Goal: Task Accomplishment & Management: Complete application form

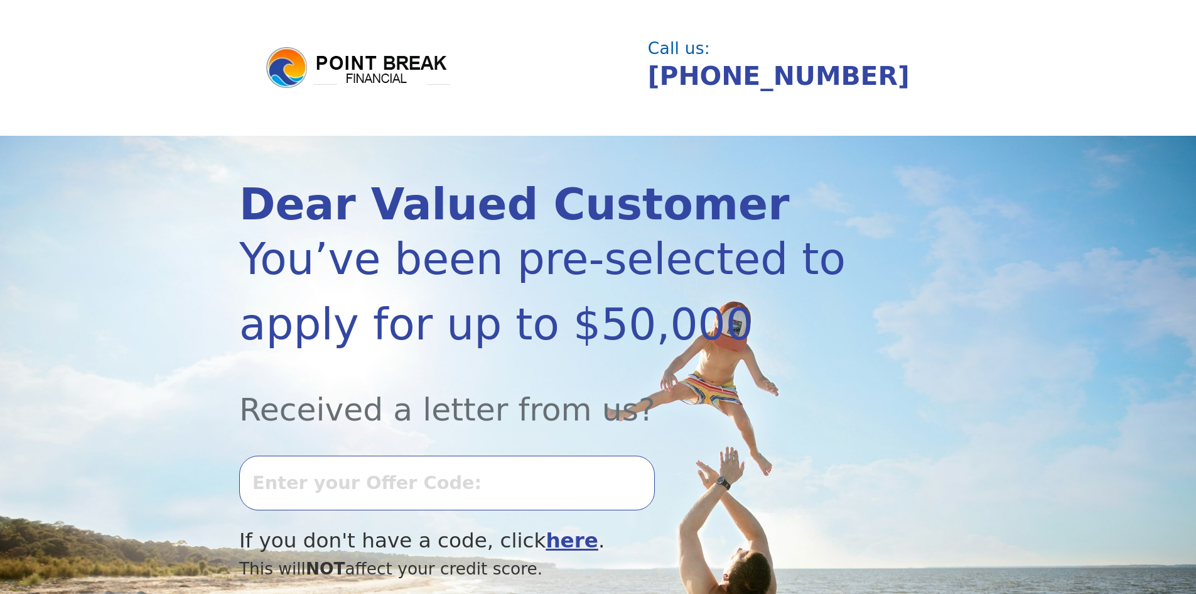
click at [315, 479] on input "text" at bounding box center [447, 482] width 416 height 54
type input "0917K-692299"
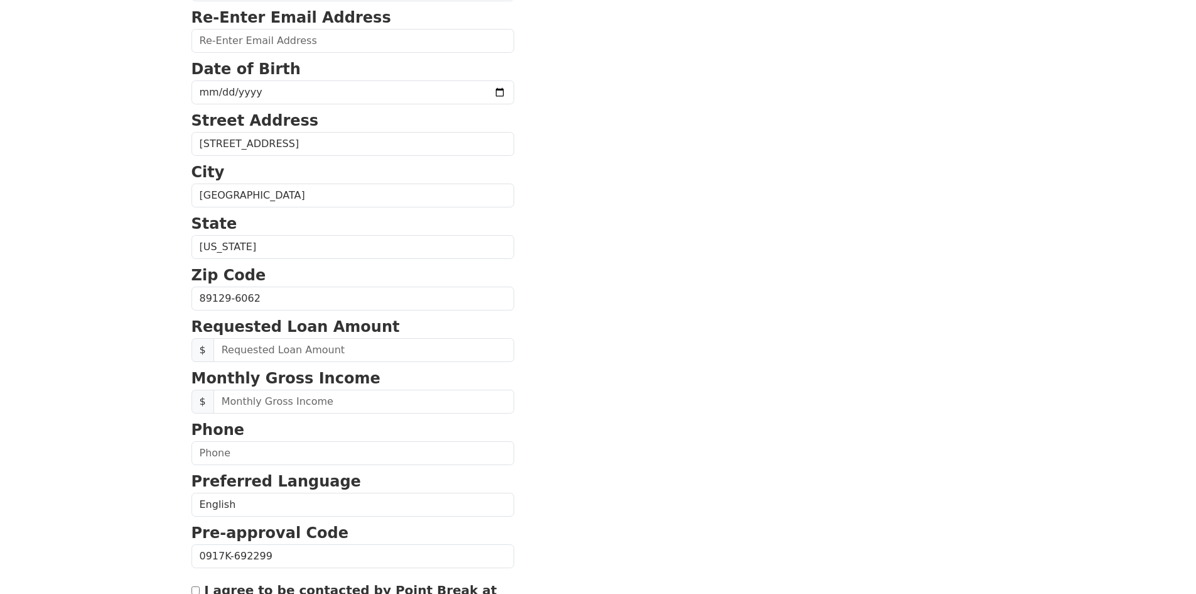
scroll to position [251, 0]
click at [297, 341] on input "text" at bounding box center [364, 349] width 301 height 24
type input "20,000.00"
click at [303, 404] on input "text" at bounding box center [364, 401] width 301 height 24
type input "7,160.00"
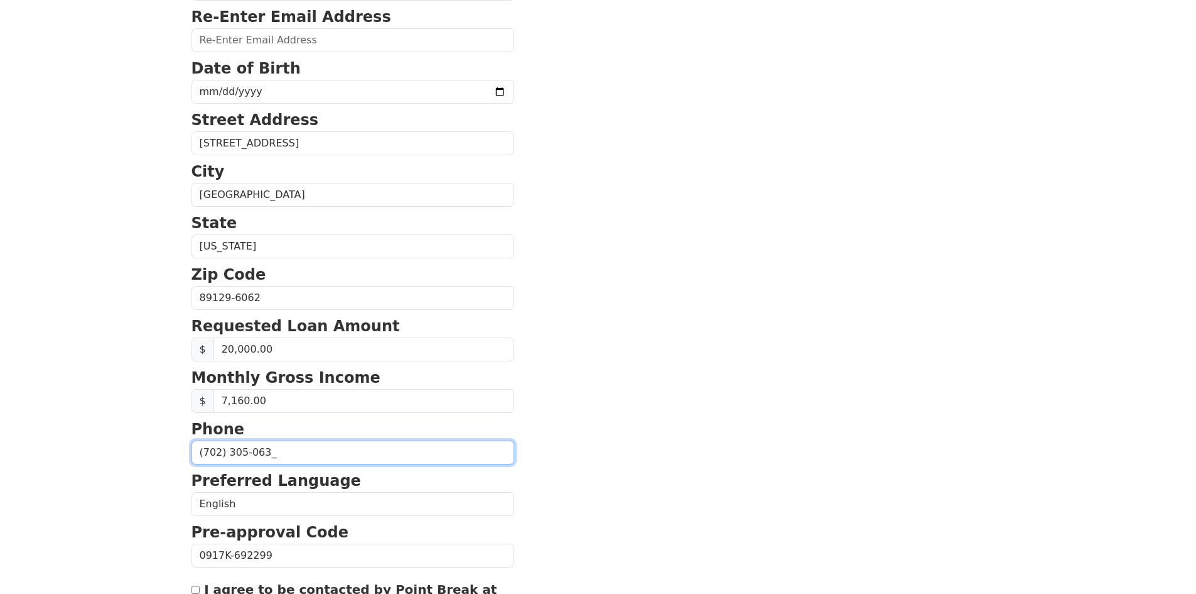
type input "(702) 305-0630"
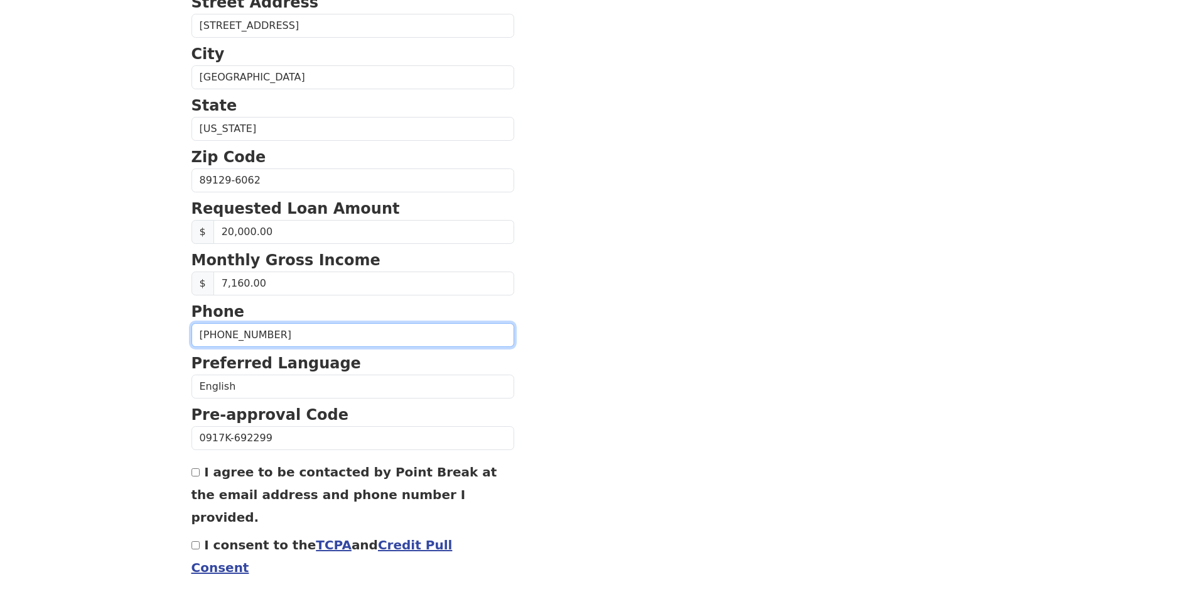
scroll to position [377, 0]
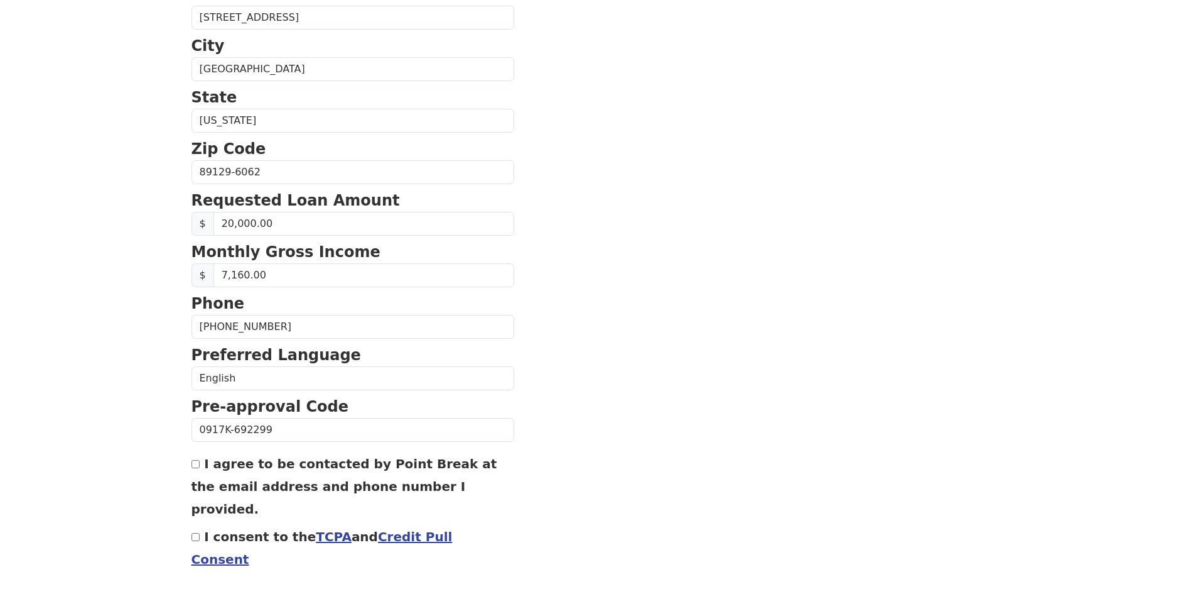
click at [195, 533] on input "I consent to the TCPA and Credit Pull Consent" at bounding box center [196, 537] width 8 height 8
checkbox input "true"
click at [303, 489] on label "I agree to be contacted by Point Break at the email address and phone number I …" at bounding box center [345, 486] width 306 height 60
click at [200, 468] on input "I agree to be contacted by Point Break at the email address and phone number I …" at bounding box center [196, 464] width 8 height 8
drag, startPoint x: 303, startPoint y: 489, endPoint x: 440, endPoint y: 492, distance: 137.0
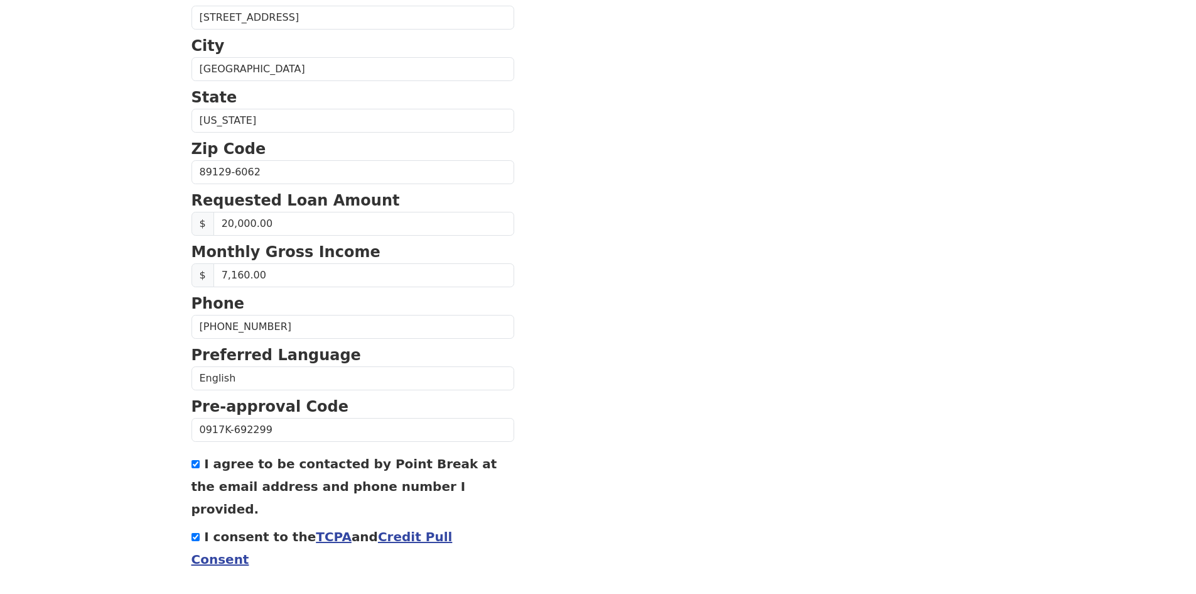
click at [440, 492] on label "I agree to be contacted by Point Break at the email address and phone number I …" at bounding box center [345, 486] width 306 height 60
click at [345, 490] on label "I agree to be contacted by Point Break at the email address and phone number I …" at bounding box center [345, 486] width 306 height 60
click at [200, 468] on input "I agree to be contacted by Point Break at the email address and phone number I …" at bounding box center [196, 464] width 8 height 8
drag, startPoint x: 281, startPoint y: 486, endPoint x: 381, endPoint y: 497, distance: 99.8
click at [381, 497] on form "First Name Jacqueline Last Name Stephens Email Address Re-Enter Email Address D…" at bounding box center [353, 174] width 323 height 896
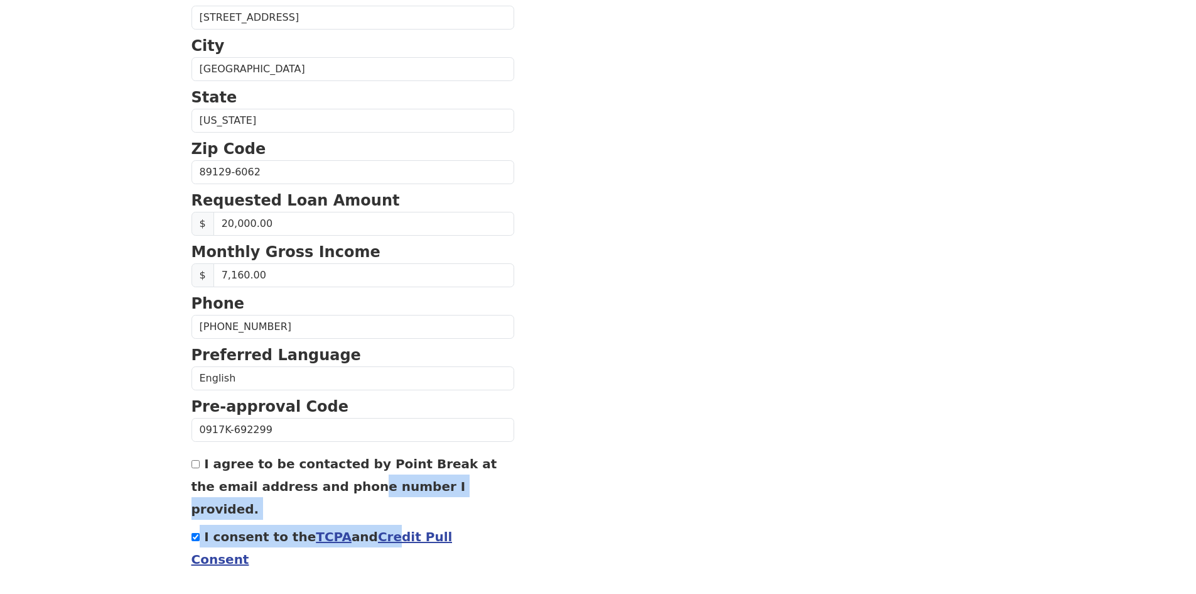
click at [523, 492] on section "First Name Jacqueline Last Name Stephens Email Address Re-Enter Email Address D…" at bounding box center [599, 174] width 814 height 896
click at [197, 464] on input "I agree to be contacted by Point Break at the email address and phone number I …" at bounding box center [196, 464] width 8 height 8
checkbox input "true"
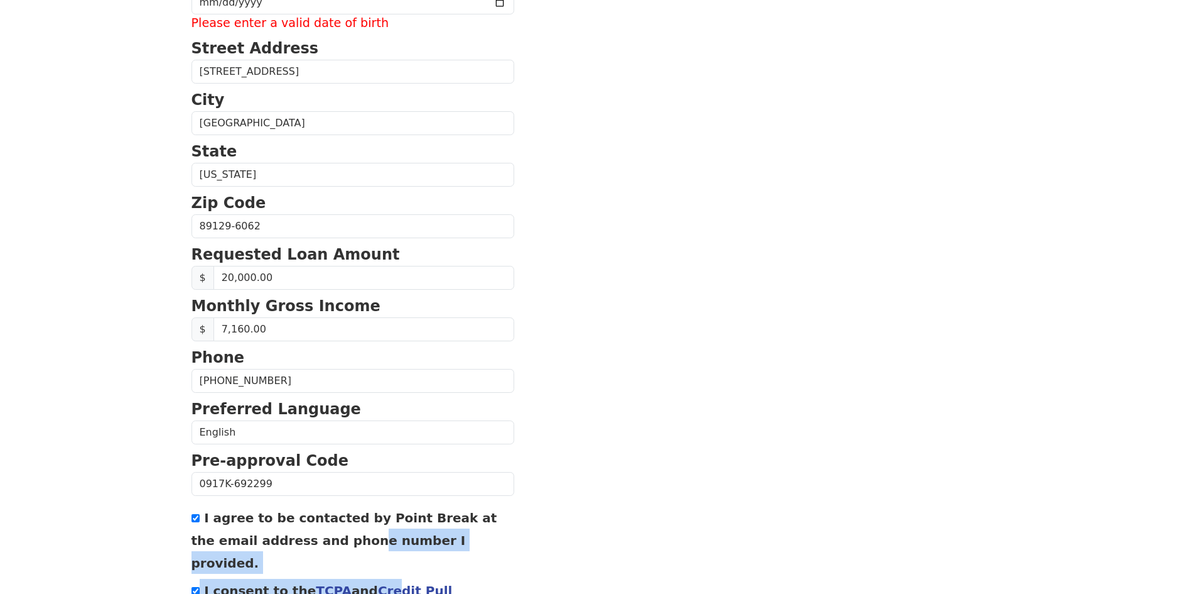
scroll to position [431, 0]
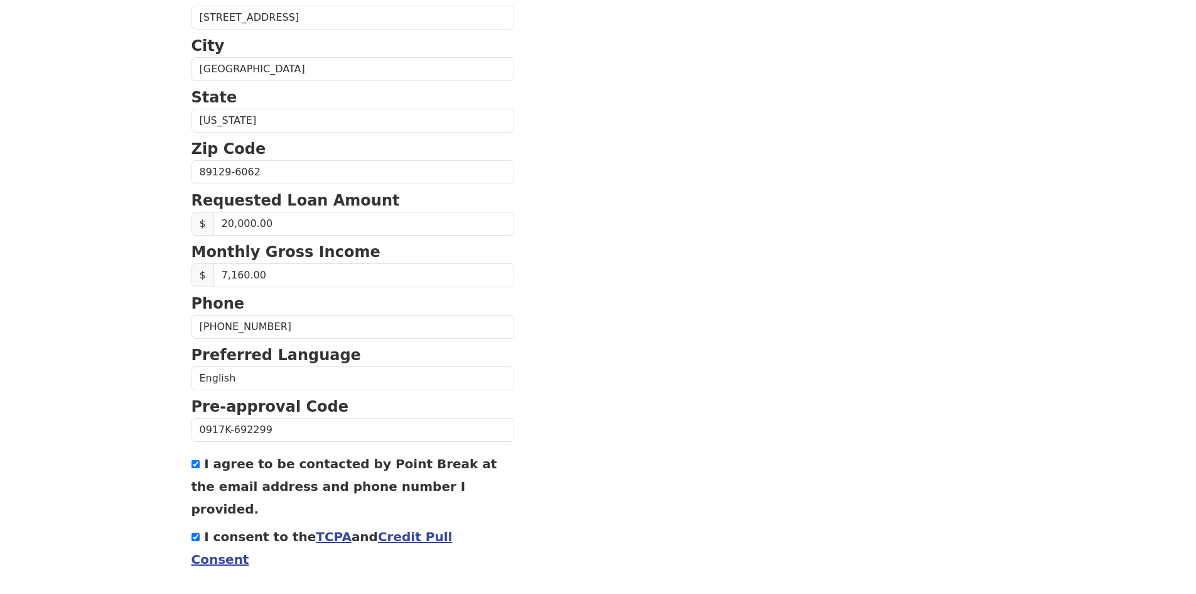
click at [609, 510] on section "First Name Jacqueline Last Name Stephens Email Address Please enter email Re-En…" at bounding box center [599, 147] width 814 height 950
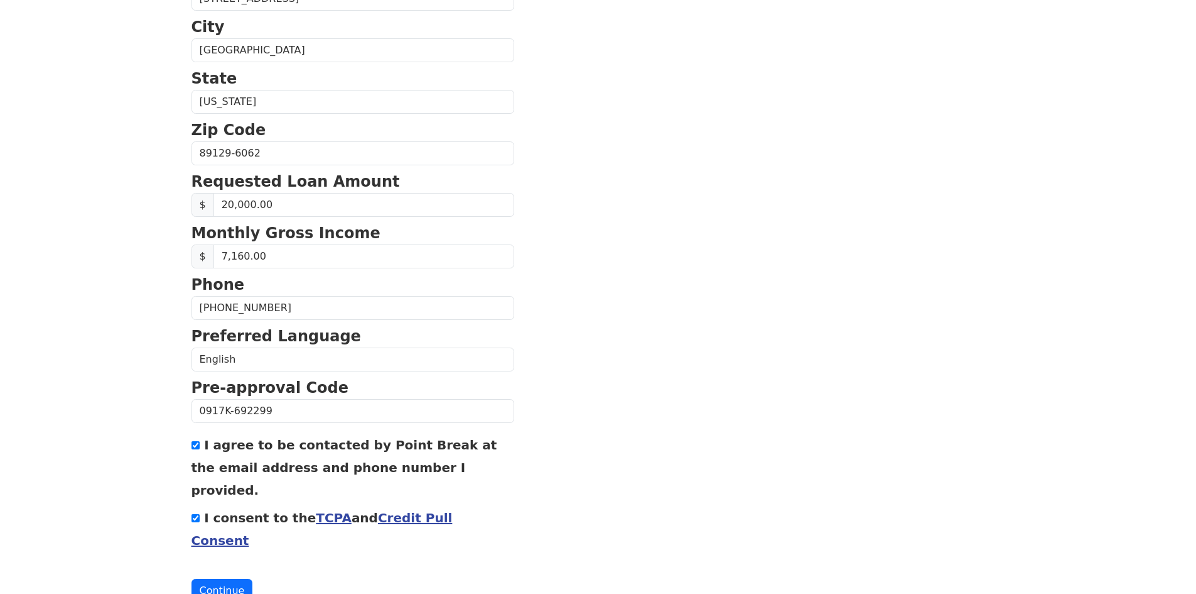
scroll to position [460, 0]
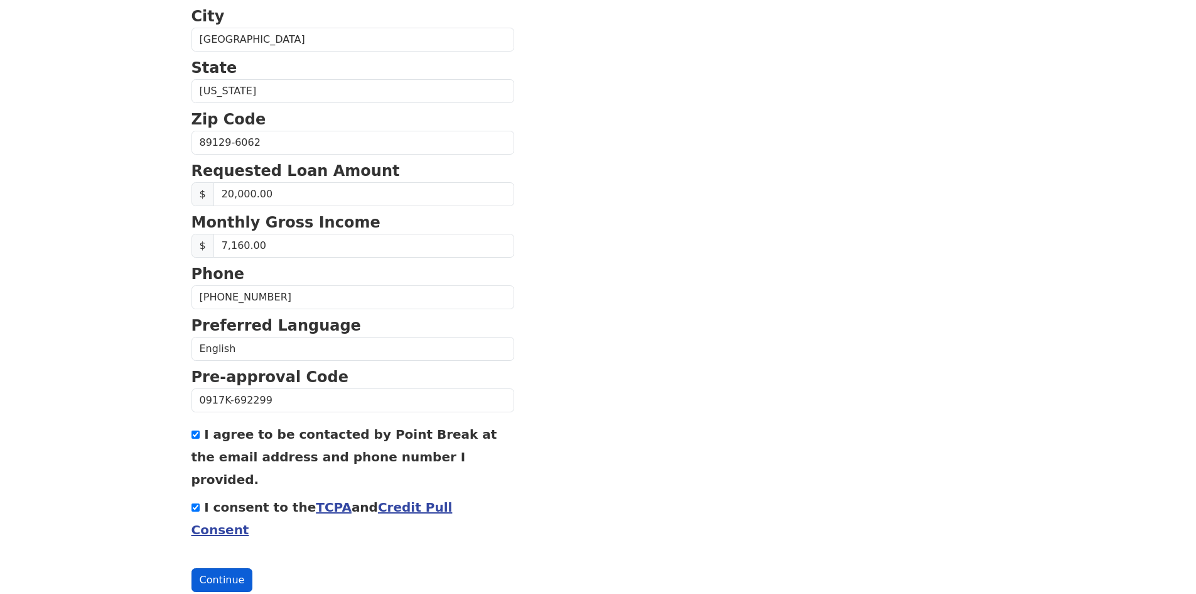
click at [217, 568] on button "Continue" at bounding box center [223, 580] width 62 height 24
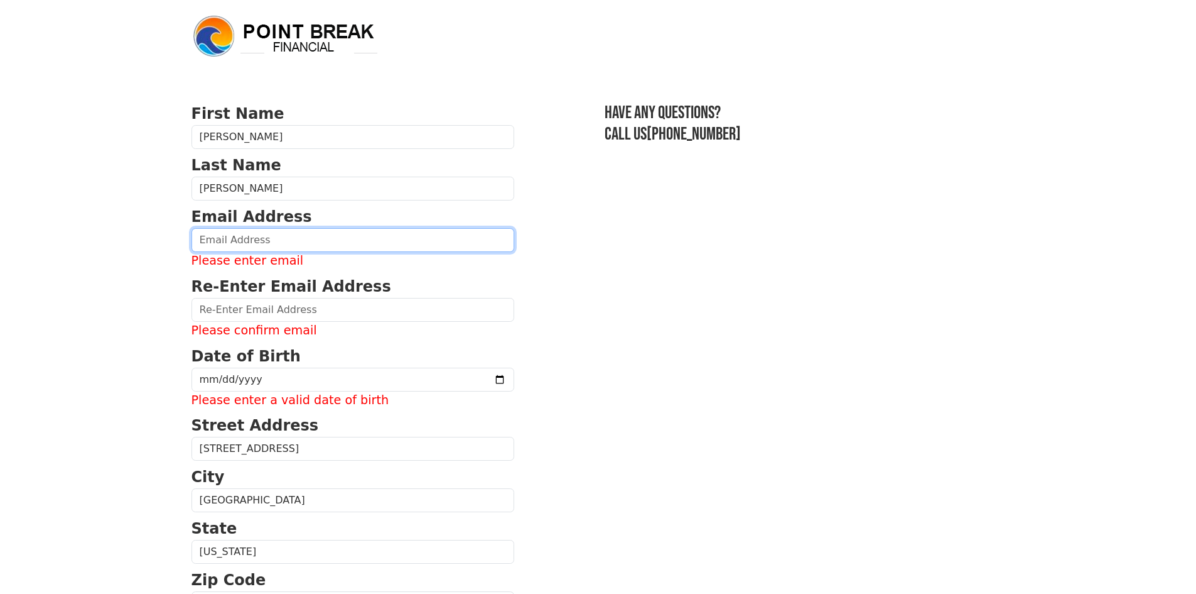
click at [226, 236] on input "email" at bounding box center [353, 240] width 323 height 24
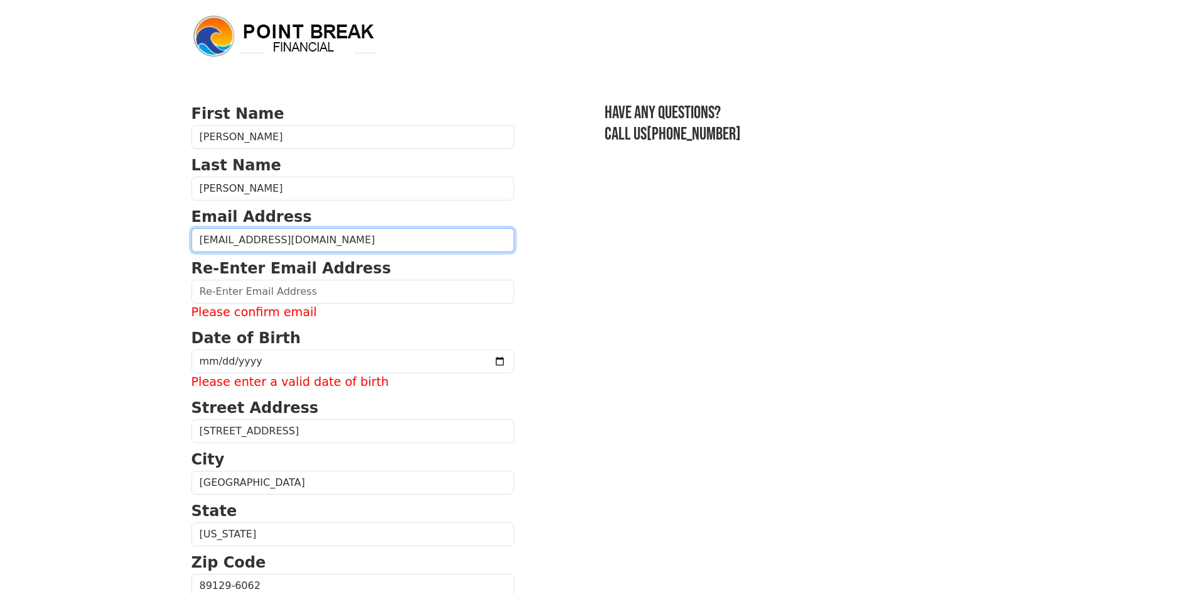
type input "jacqistephens55@gmail.com"
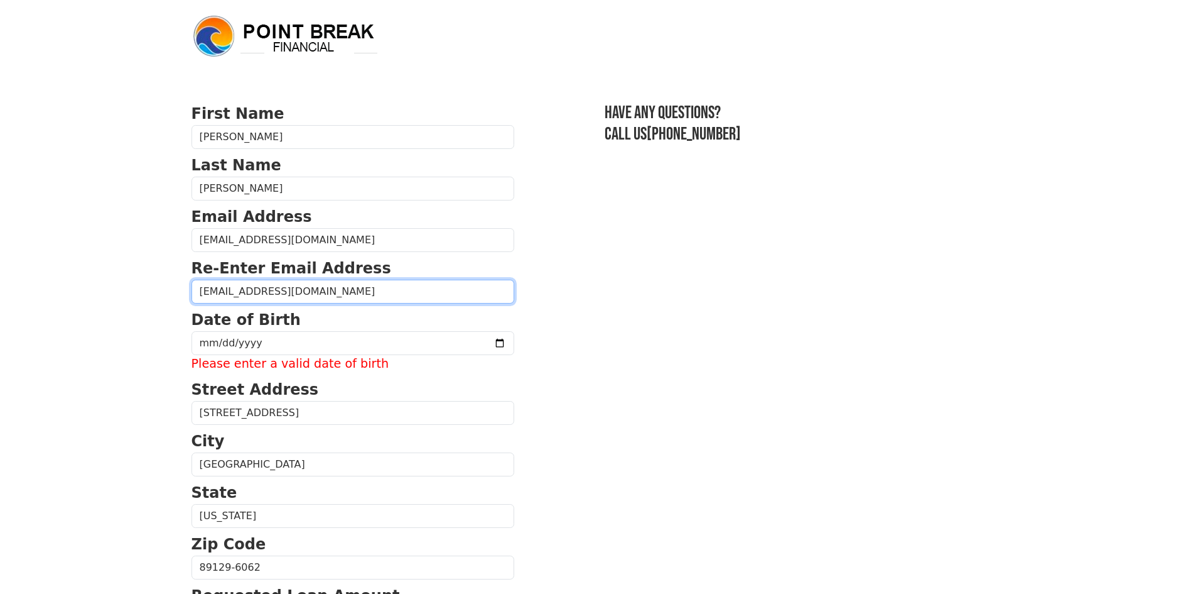
type input "jacqistephens55@gmail.com"
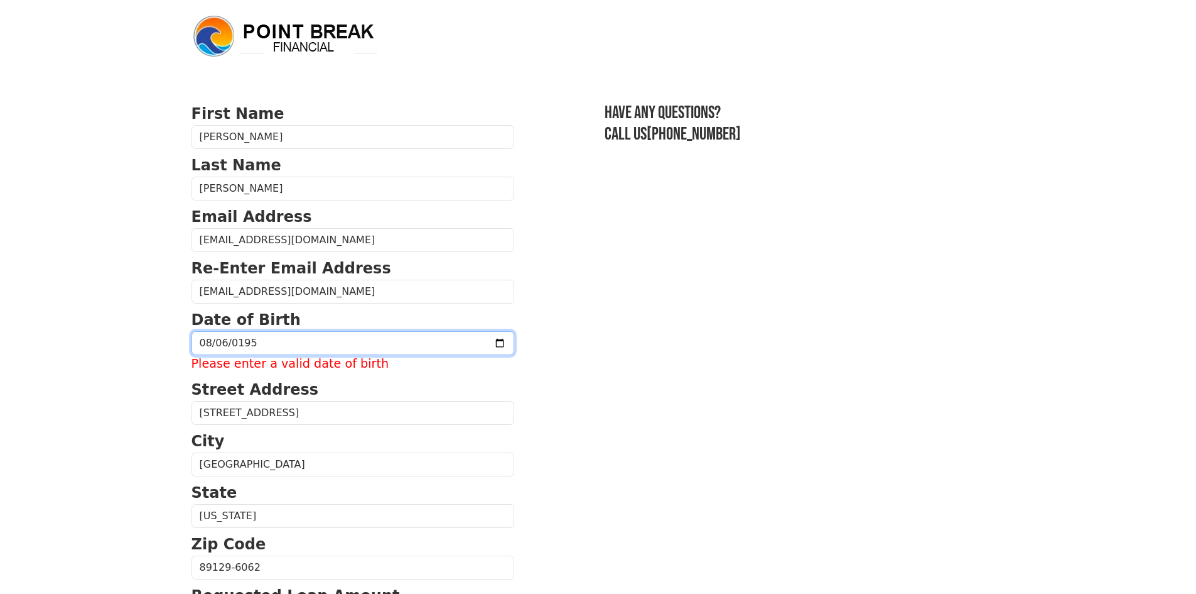
type input "1955-08-06"
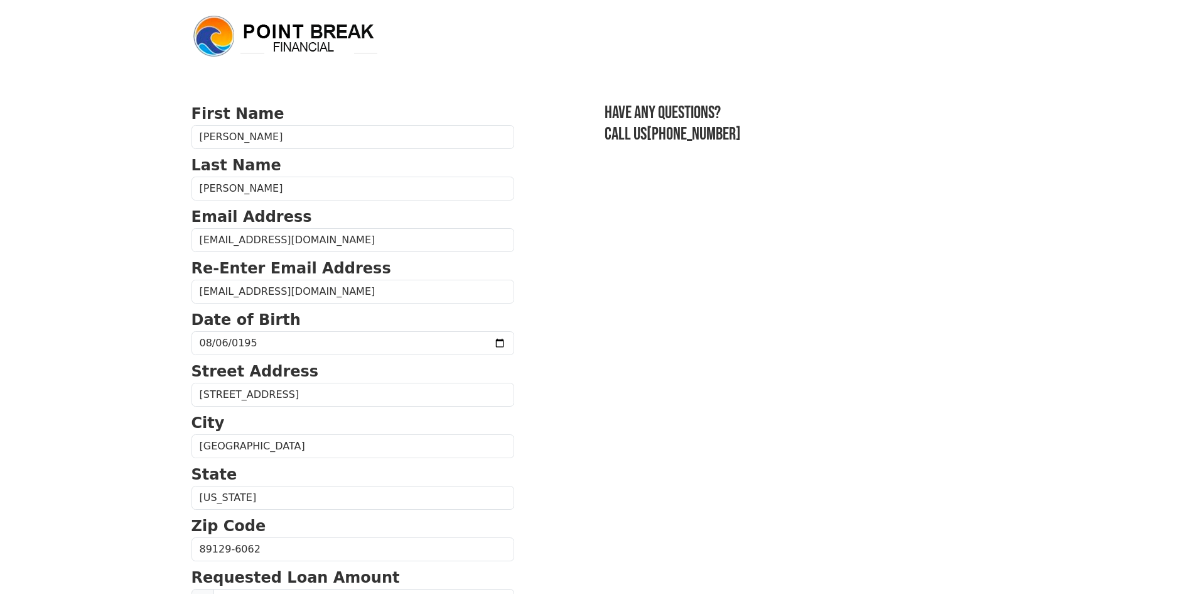
click at [621, 265] on section "First Name Jacqueline Last Name Stephens Email Address jacqistephens55@gmail.co…" at bounding box center [599, 550] width 814 height 896
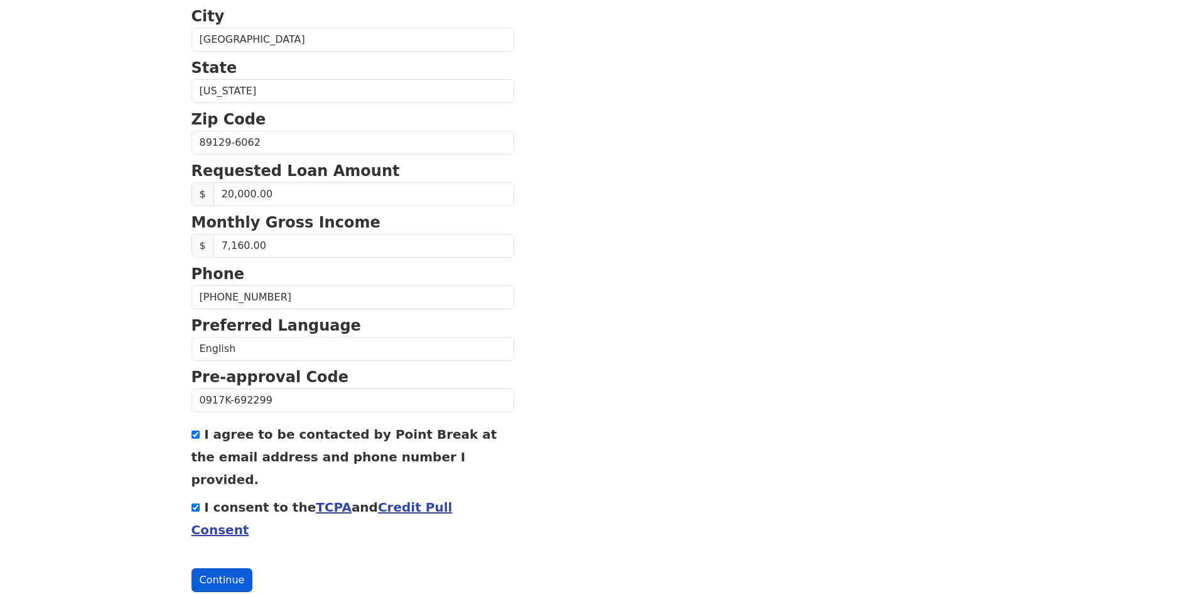
click at [227, 568] on button "Continue" at bounding box center [223, 580] width 62 height 24
